Goal: Find specific page/section: Find specific page/section

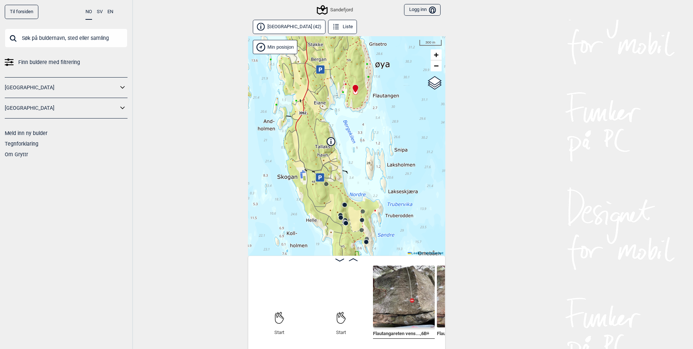
scroll to position [0, 57]
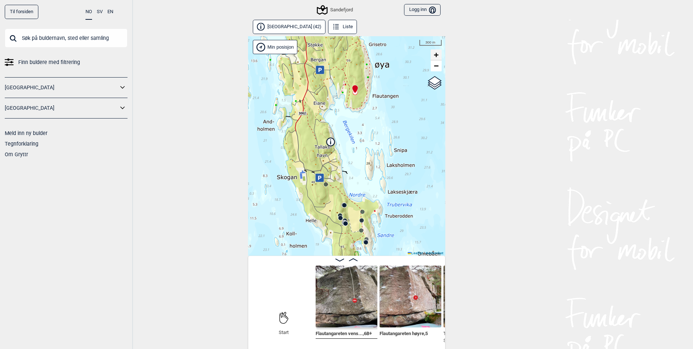
click at [438, 55] on span "+" at bounding box center [436, 54] width 5 height 9
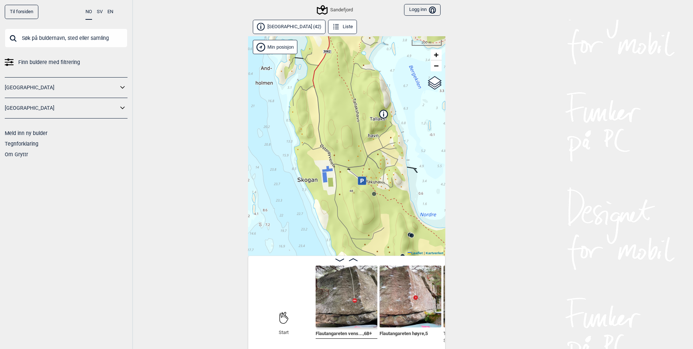
drag, startPoint x: 300, startPoint y: 163, endPoint x: 369, endPoint y: 182, distance: 71.2
click at [369, 182] on div "Sandefjord Min posisjon 200 m + − Kartverket OpenStreetMap Google satellite Lea…" at bounding box center [346, 145] width 197 height 219
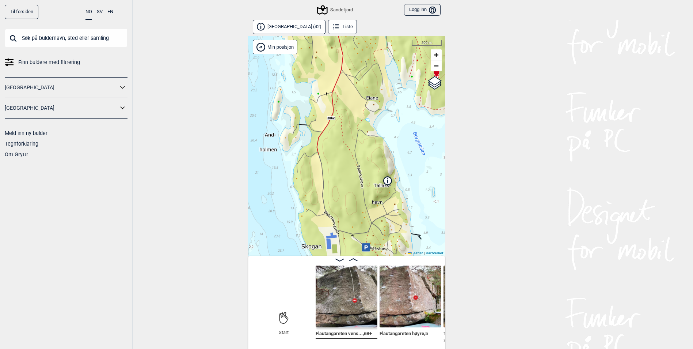
drag, startPoint x: 329, startPoint y: 126, endPoint x: 333, endPoint y: 192, distance: 66.6
click at [333, 192] on div "Sandefjord Min posisjon 200 m + − Kartverket OpenStreetMap Google satellite Lea…" at bounding box center [346, 145] width 197 height 219
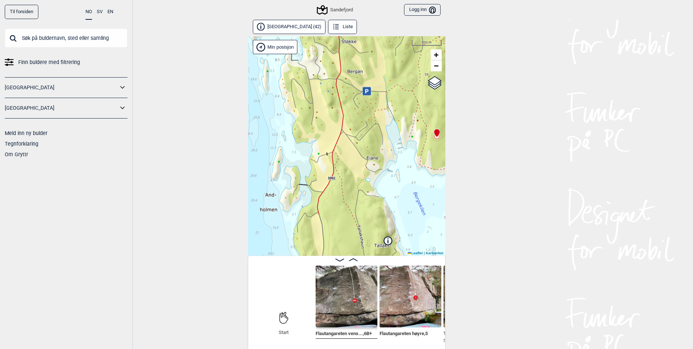
drag, startPoint x: 328, startPoint y: 125, endPoint x: 329, endPoint y: 185, distance: 59.9
click at [329, 185] on div "Sandefjord Min posisjon 200 m + − Kartverket OpenStreetMap Google satellite Lea…" at bounding box center [346, 145] width 197 height 219
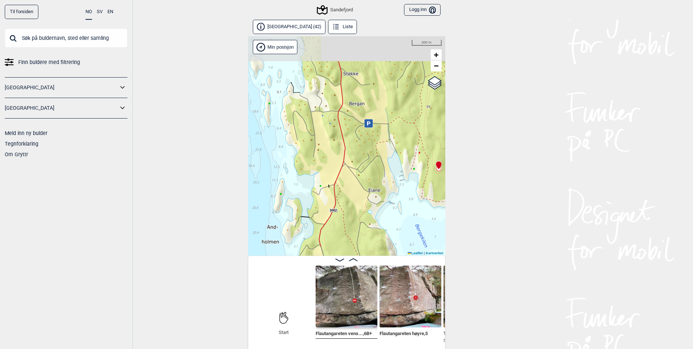
drag, startPoint x: 333, startPoint y: 144, endPoint x: 335, endPoint y: 176, distance: 32.2
click at [335, 176] on div "Sandefjord Min posisjon 200 m + − Kartverket OpenStreetMap Google satellite Lea…" at bounding box center [346, 145] width 197 height 219
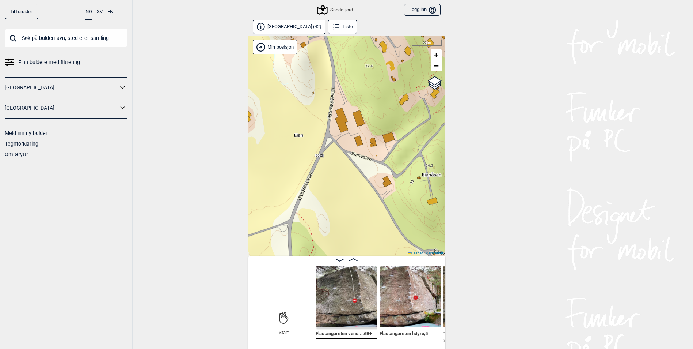
drag, startPoint x: 367, startPoint y: 168, endPoint x: 321, endPoint y: 174, distance: 45.7
click at [321, 174] on div "Sandefjord Min posisjon 50 m + − Kartverket OpenStreetMap Google satellite Leaf…" at bounding box center [346, 145] width 197 height 219
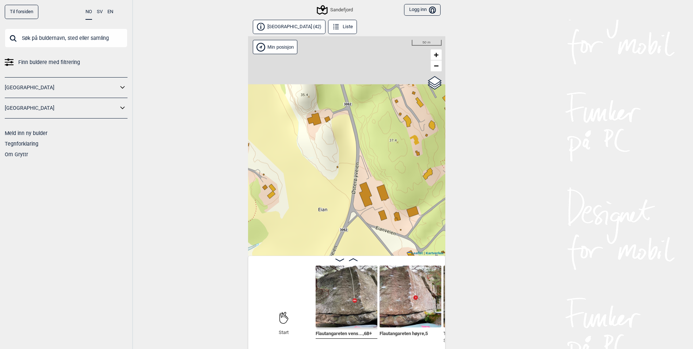
drag, startPoint x: 326, startPoint y: 124, endPoint x: 365, endPoint y: 227, distance: 110.3
click at [365, 227] on div "Sandefjord Min posisjon 50 m + − Kartverket OpenStreetMap Google satellite Leaf…" at bounding box center [346, 145] width 197 height 219
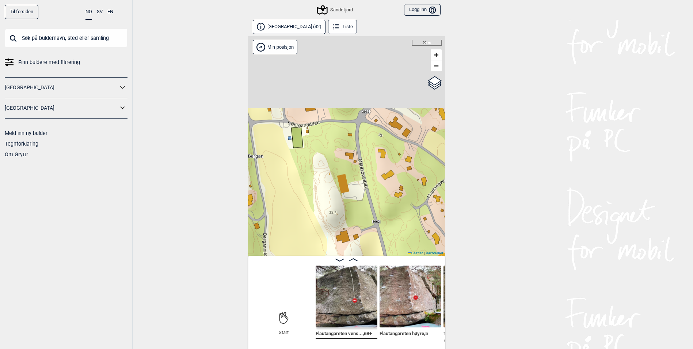
drag, startPoint x: 347, startPoint y: 121, endPoint x: 368, endPoint y: 233, distance: 114.1
click at [367, 233] on div "Sandefjord Min posisjon 50 m + − Kartverket OpenStreetMap Google satellite Leaf…" at bounding box center [346, 145] width 197 height 219
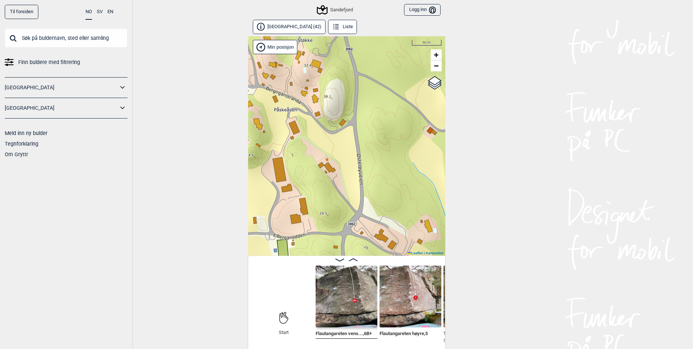
drag, startPoint x: 361, startPoint y: 133, endPoint x: 346, endPoint y: 215, distance: 83.2
click at [341, 222] on div "Sandefjord Min posisjon 50 m + − Kartverket OpenStreetMap Google satellite Leaf…" at bounding box center [346, 145] width 197 height 219
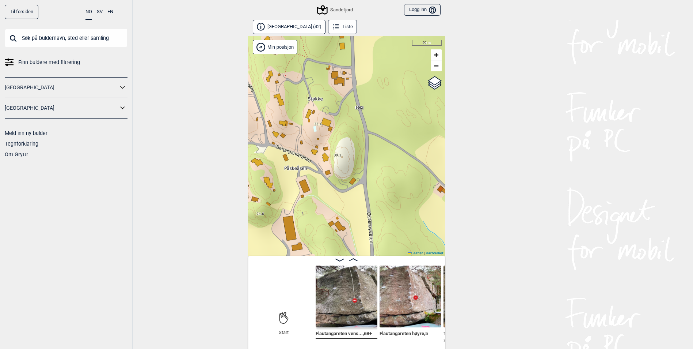
drag, startPoint x: 344, startPoint y: 130, endPoint x: 355, endPoint y: 189, distance: 59.8
click at [355, 189] on div "Sandefjord Min posisjon 50 m + − Kartverket OpenStreetMap Google satellite Leaf…" at bounding box center [346, 145] width 197 height 219
click at [325, 126] on div "Sandefjord Min posisjon 50 m + − Kartverket OpenStreetMap Google satellite Leaf…" at bounding box center [346, 145] width 197 height 219
